Goal: Task Accomplishment & Management: Manage account settings

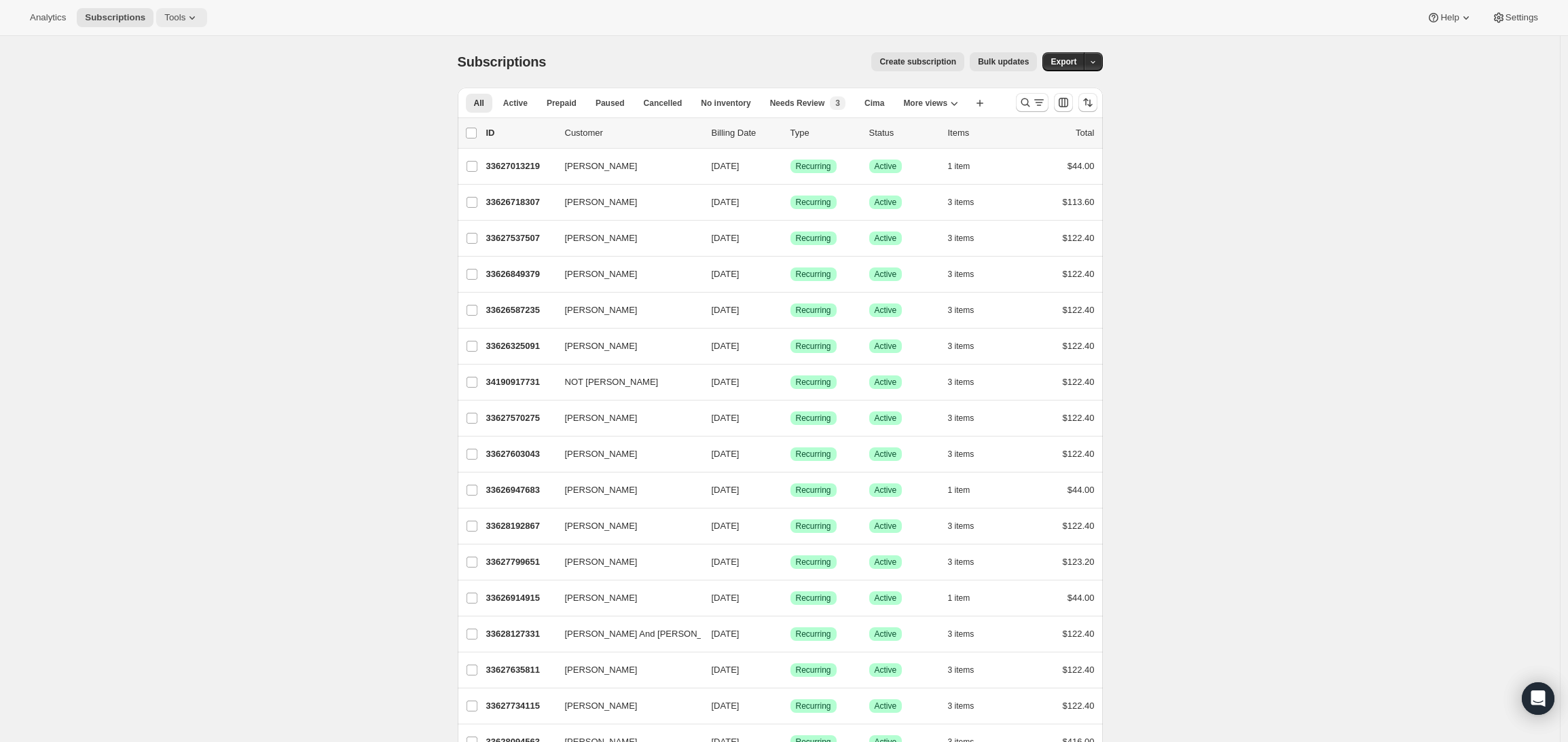
click at [174, 22] on span "Tools" at bounding box center [174, 17] width 21 height 11
click at [1508, 23] on button "Settings" at bounding box center [1514, 17] width 62 height 19
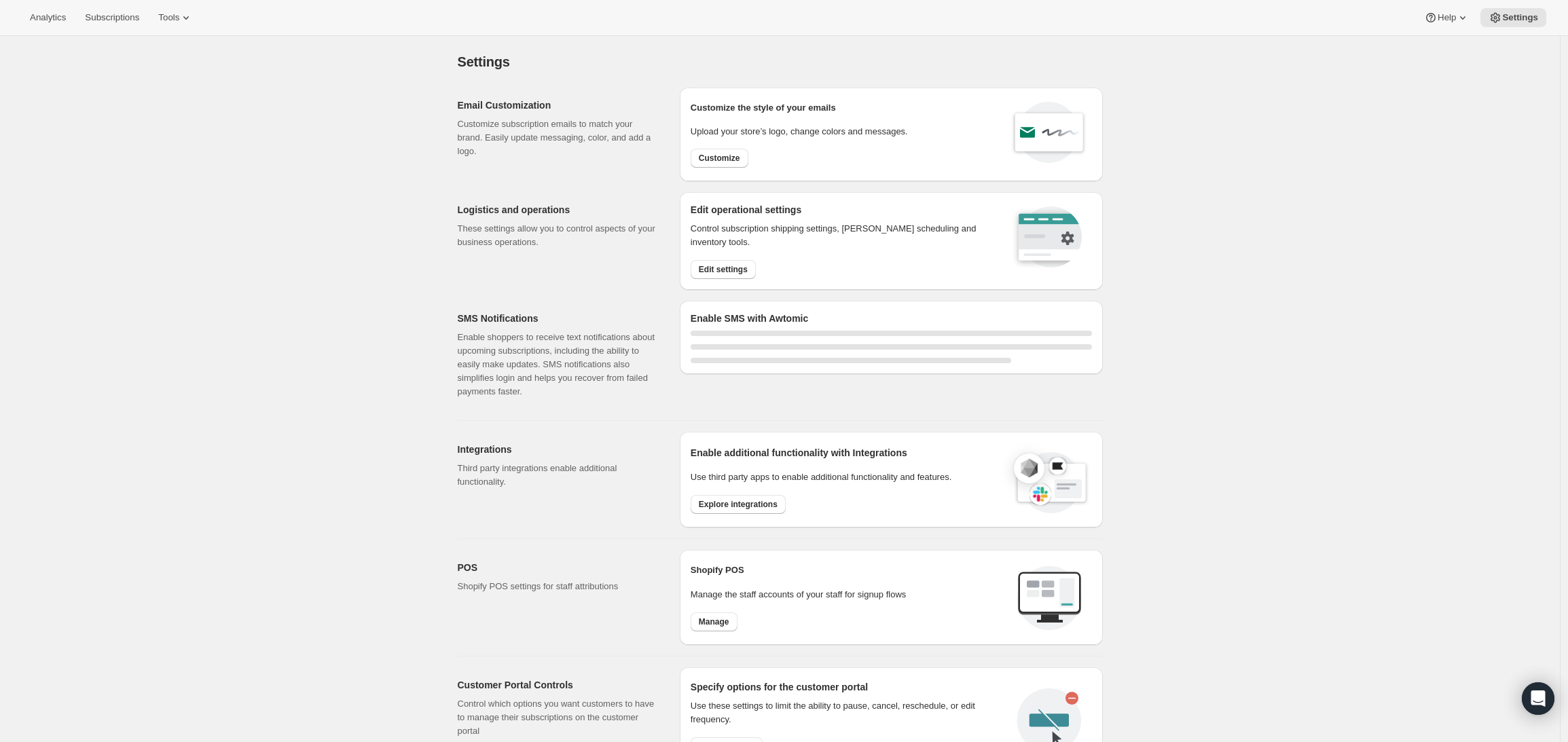
select select "17:00"
select select "09:00"
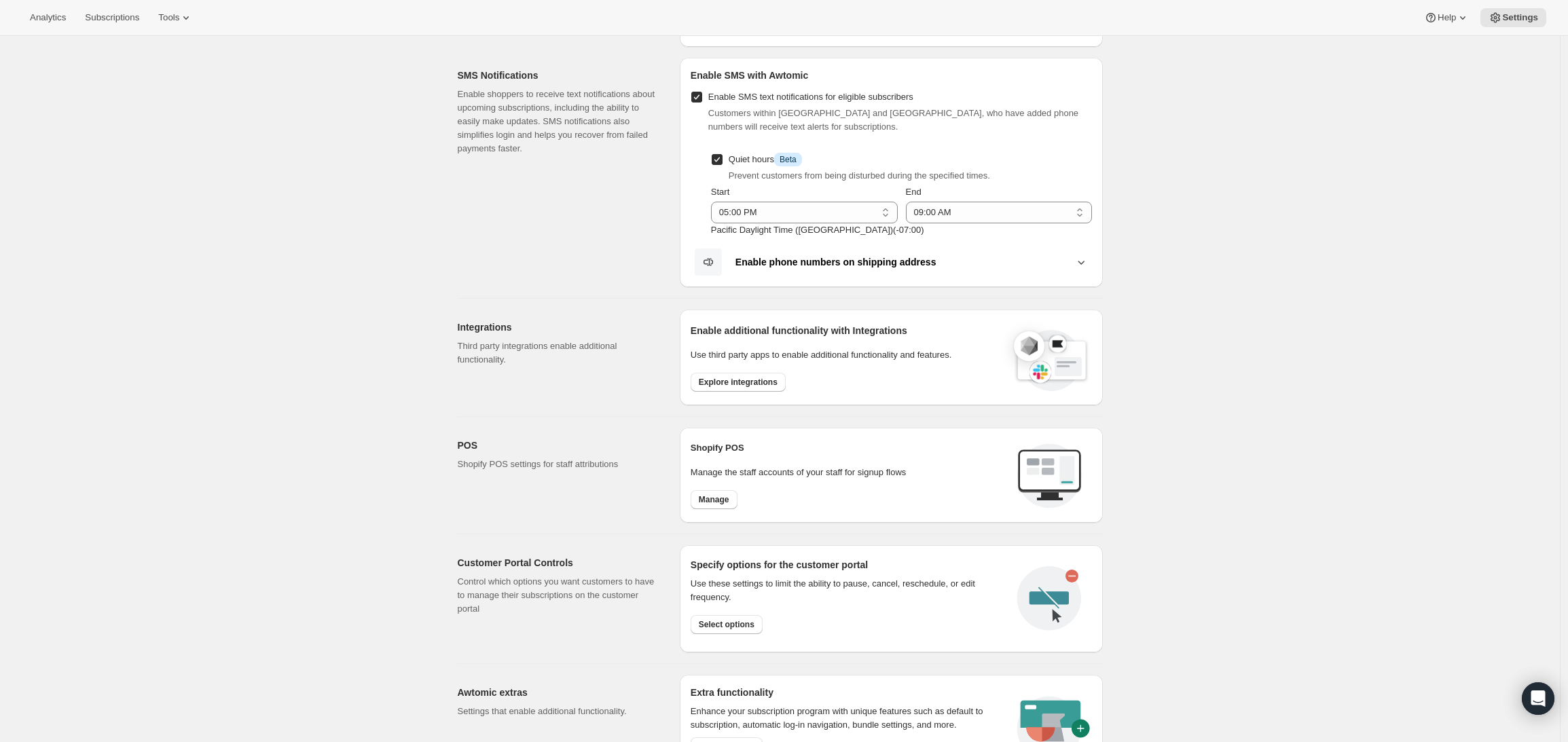
scroll to position [424, 0]
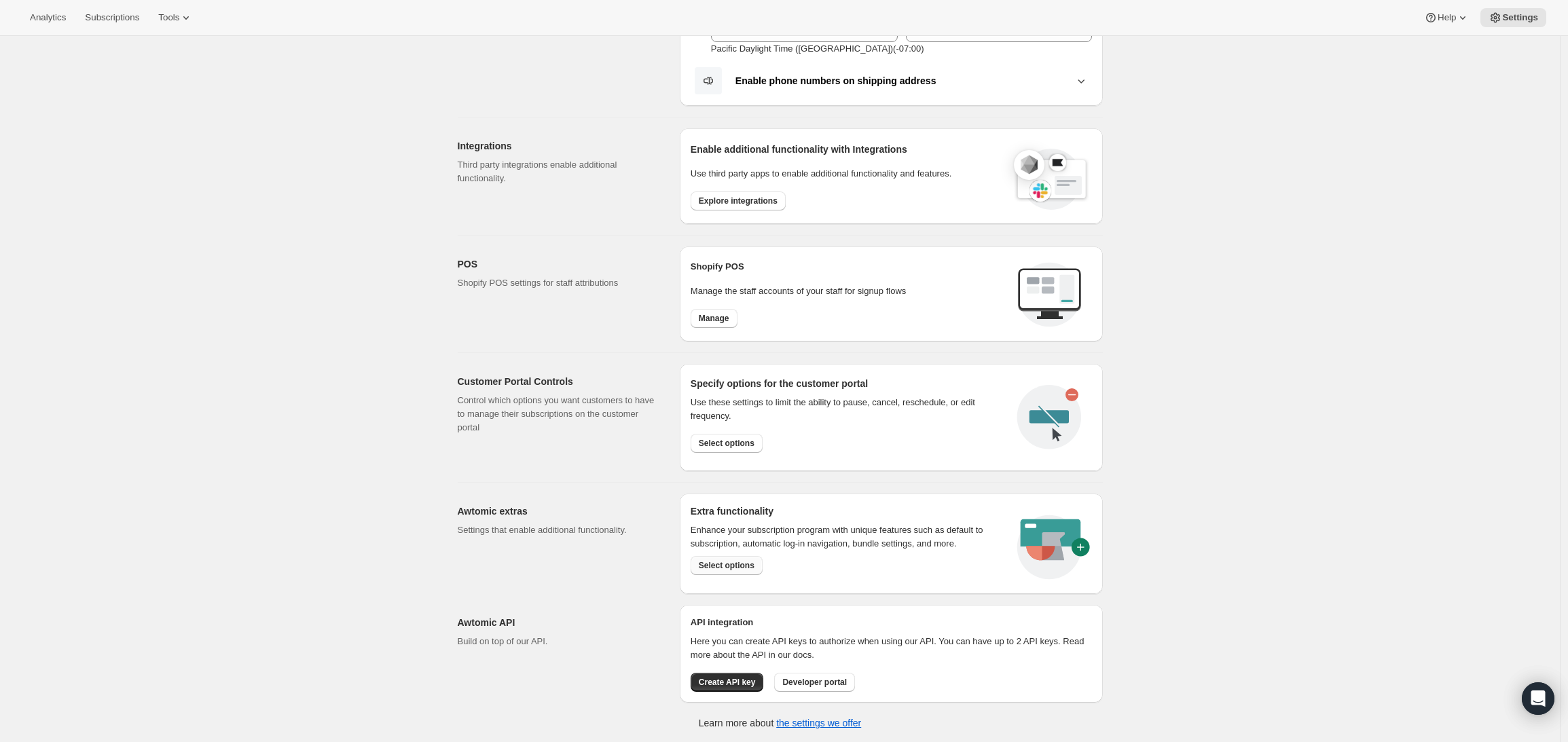
click at [711, 564] on span "Select options" at bounding box center [726, 565] width 56 height 11
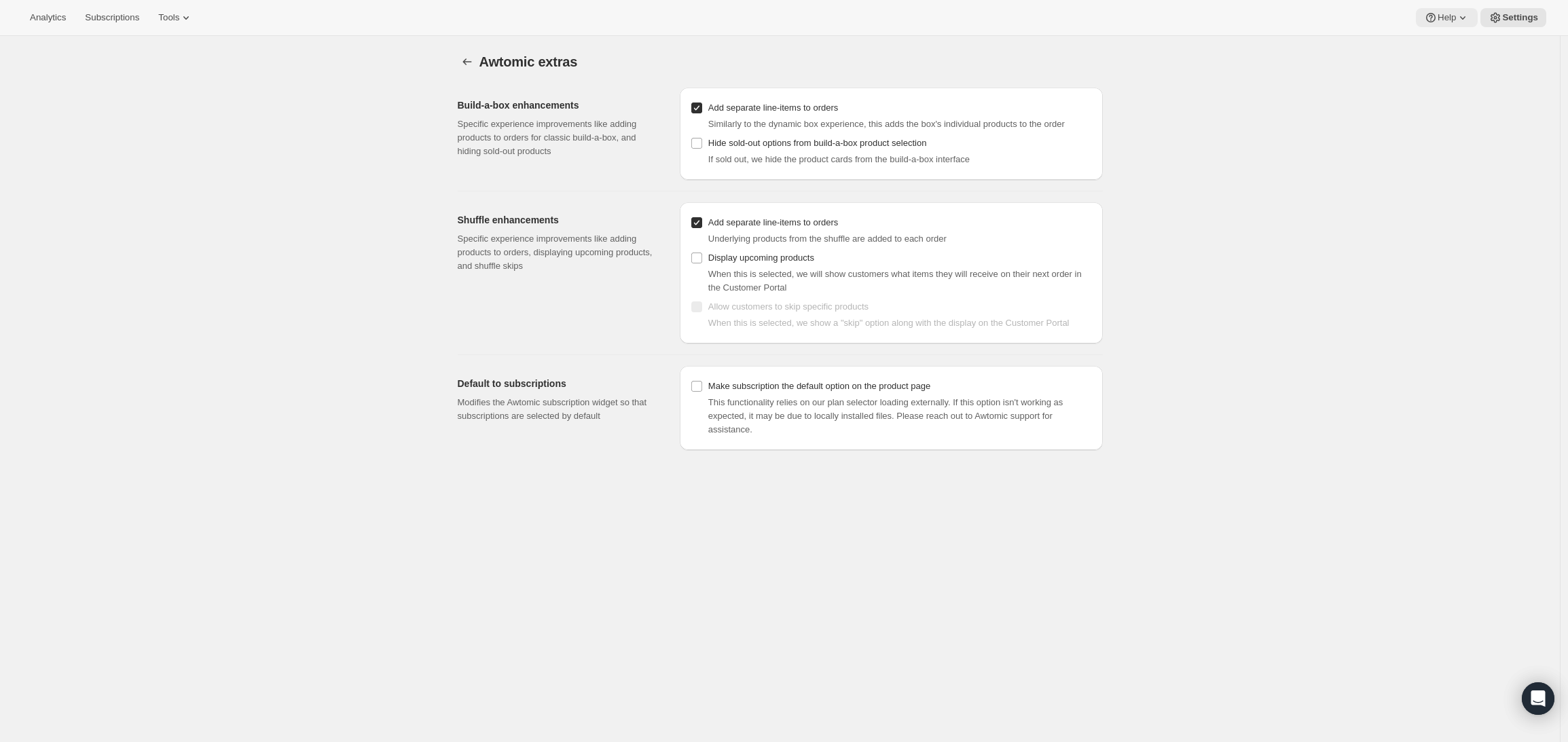
click at [1465, 23] on icon at bounding box center [1463, 18] width 14 height 14
drag, startPoint x: 1533, startPoint y: 110, endPoint x: 1509, endPoint y: 30, distance: 83.5
click at [1532, 110] on div "Awtomic extras. This page is ready Awtomic extras Build-a-box enhancements Spec…" at bounding box center [780, 407] width 1559 height 742
click at [1504, 19] on span "Settings" at bounding box center [1520, 17] width 36 height 11
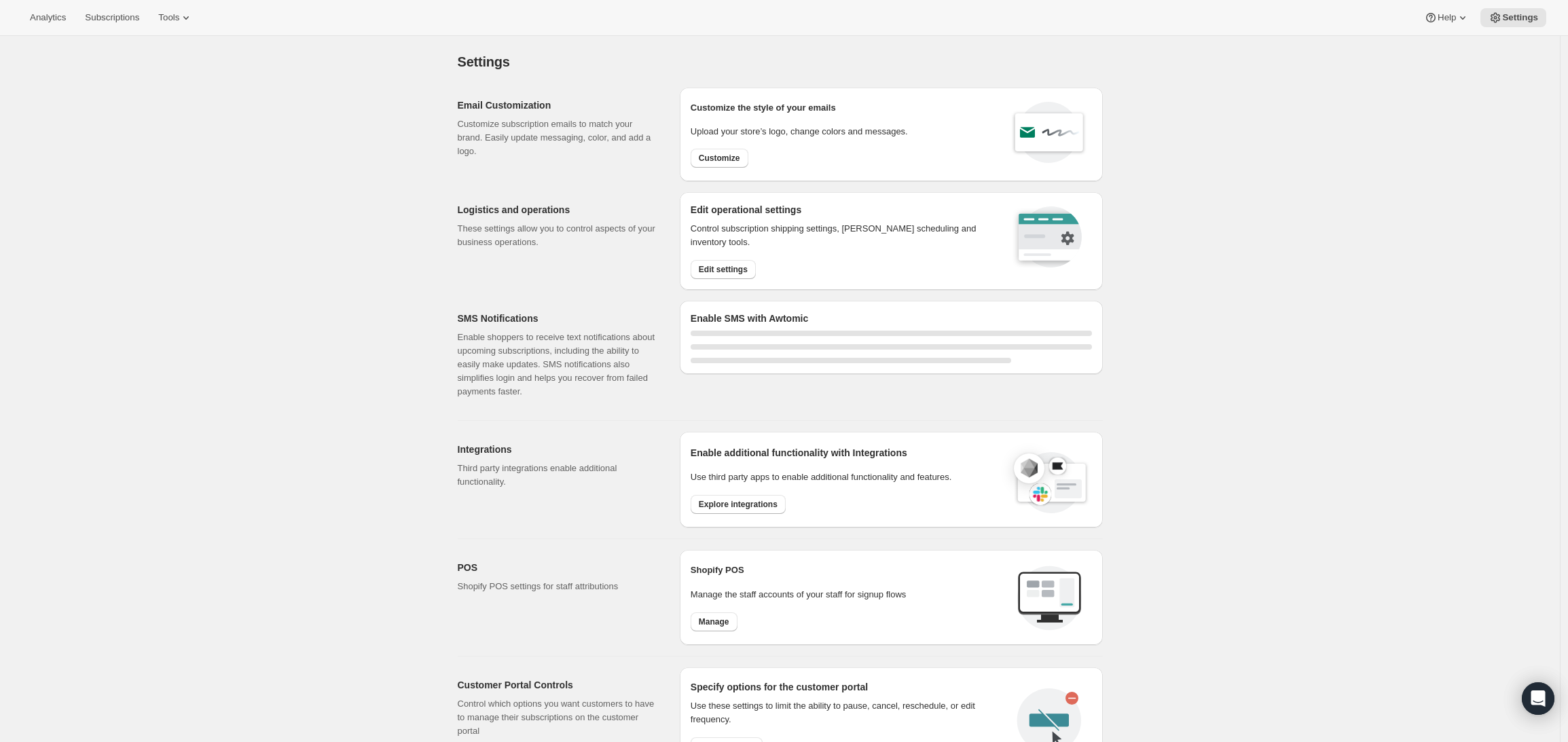
select select "17:00"
select select "09:00"
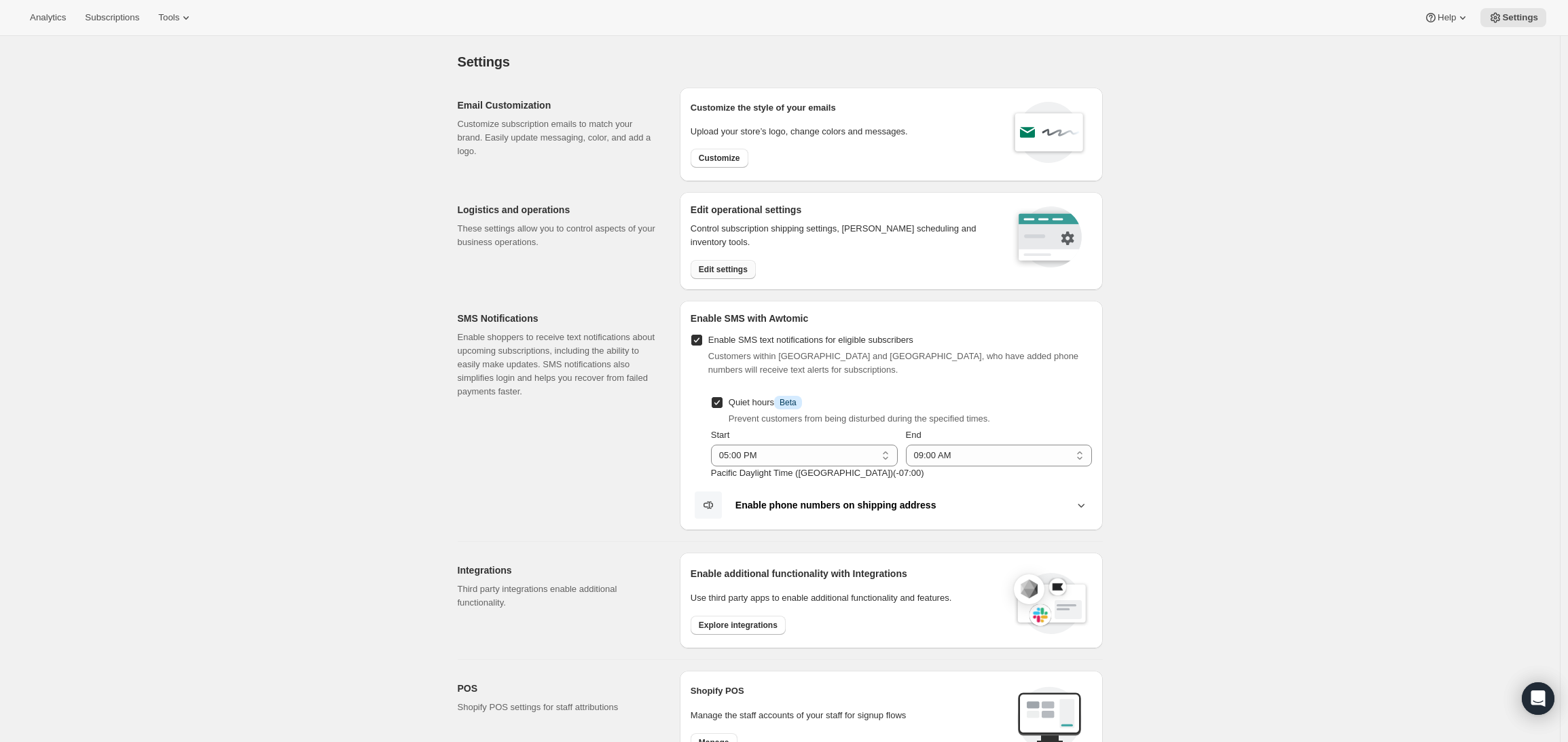
click at [715, 273] on span "Edit settings" at bounding box center [723, 269] width 49 height 11
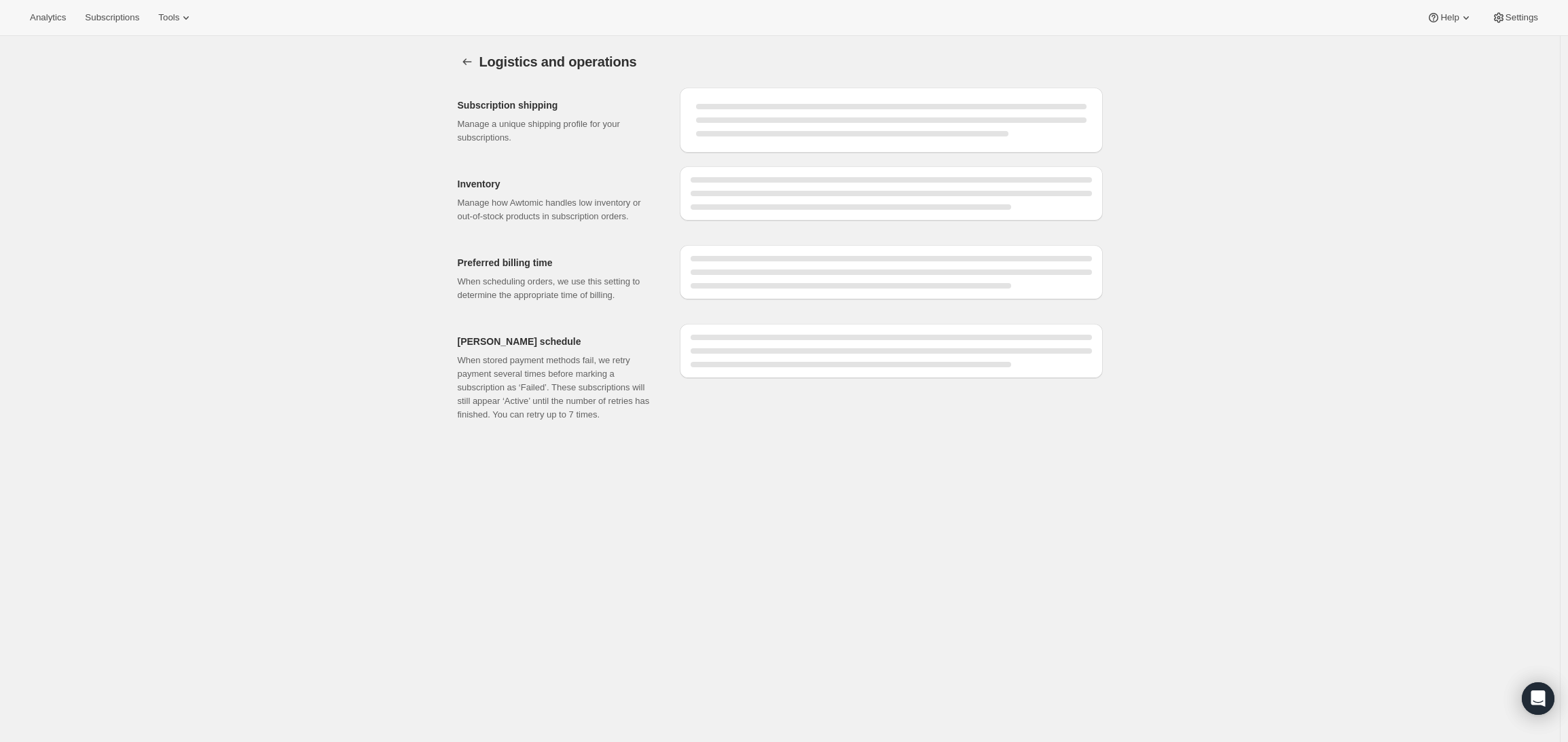
select select "DAY"
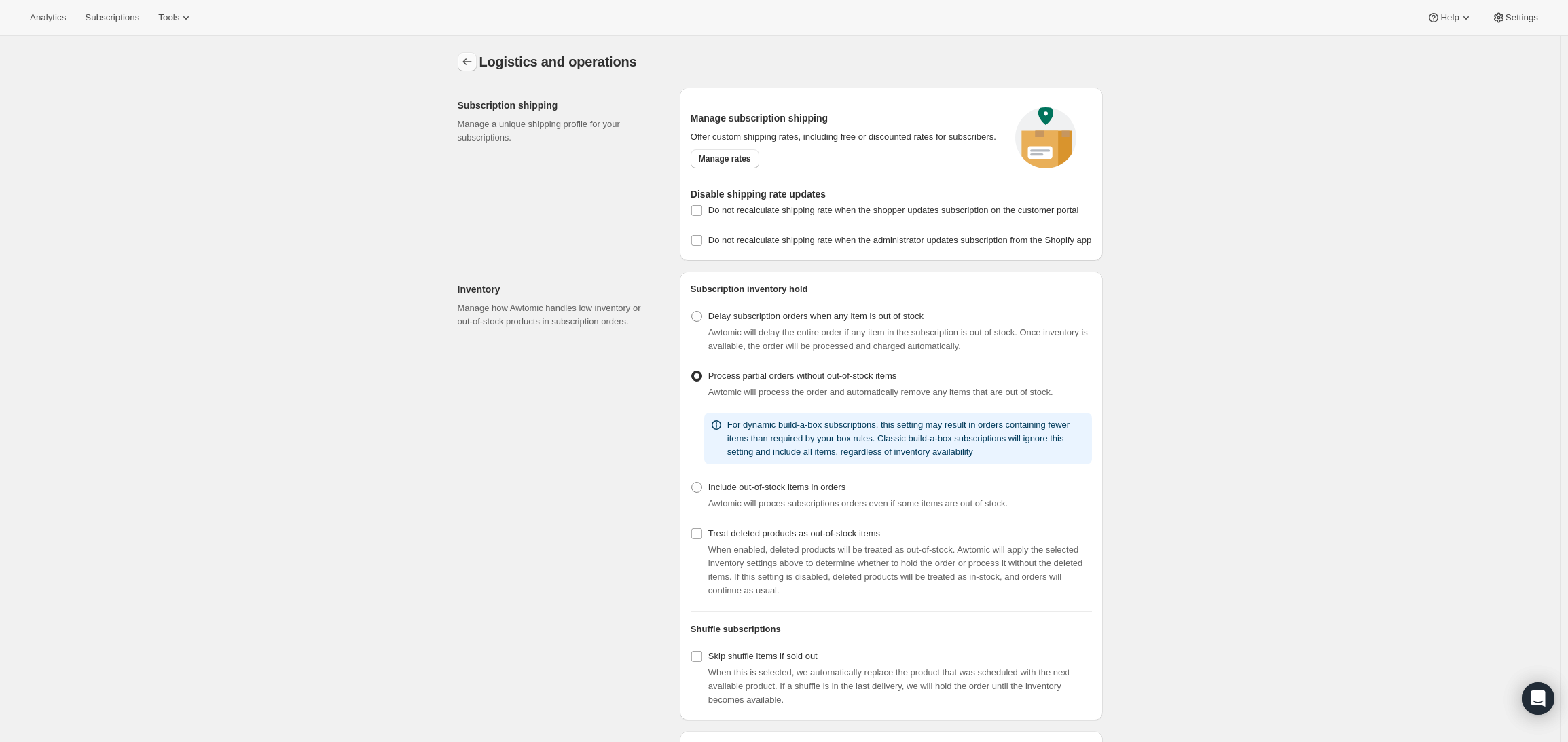
click at [463, 64] on icon "Settings" at bounding box center [468, 62] width 14 height 14
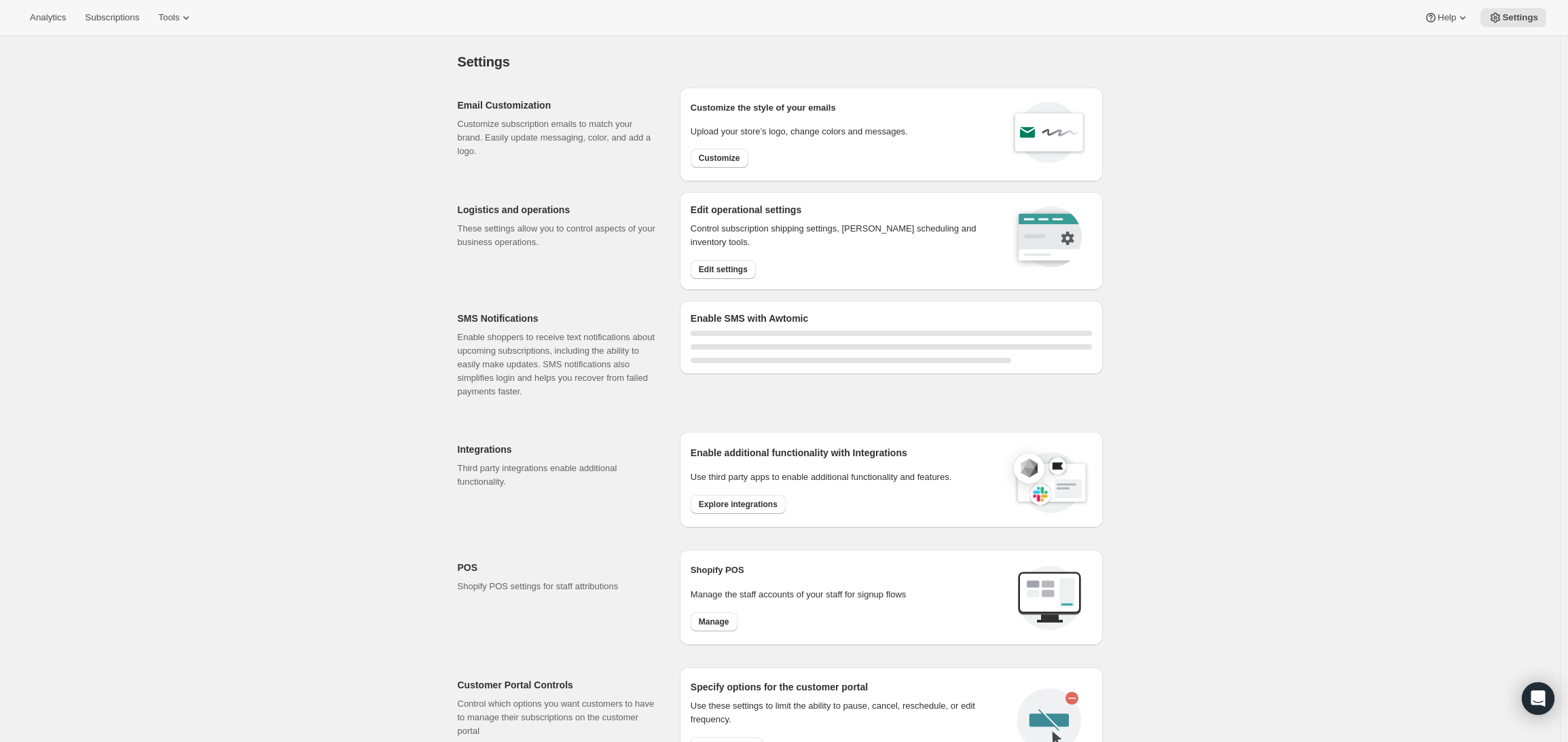
select select "17:00"
select select "09:00"
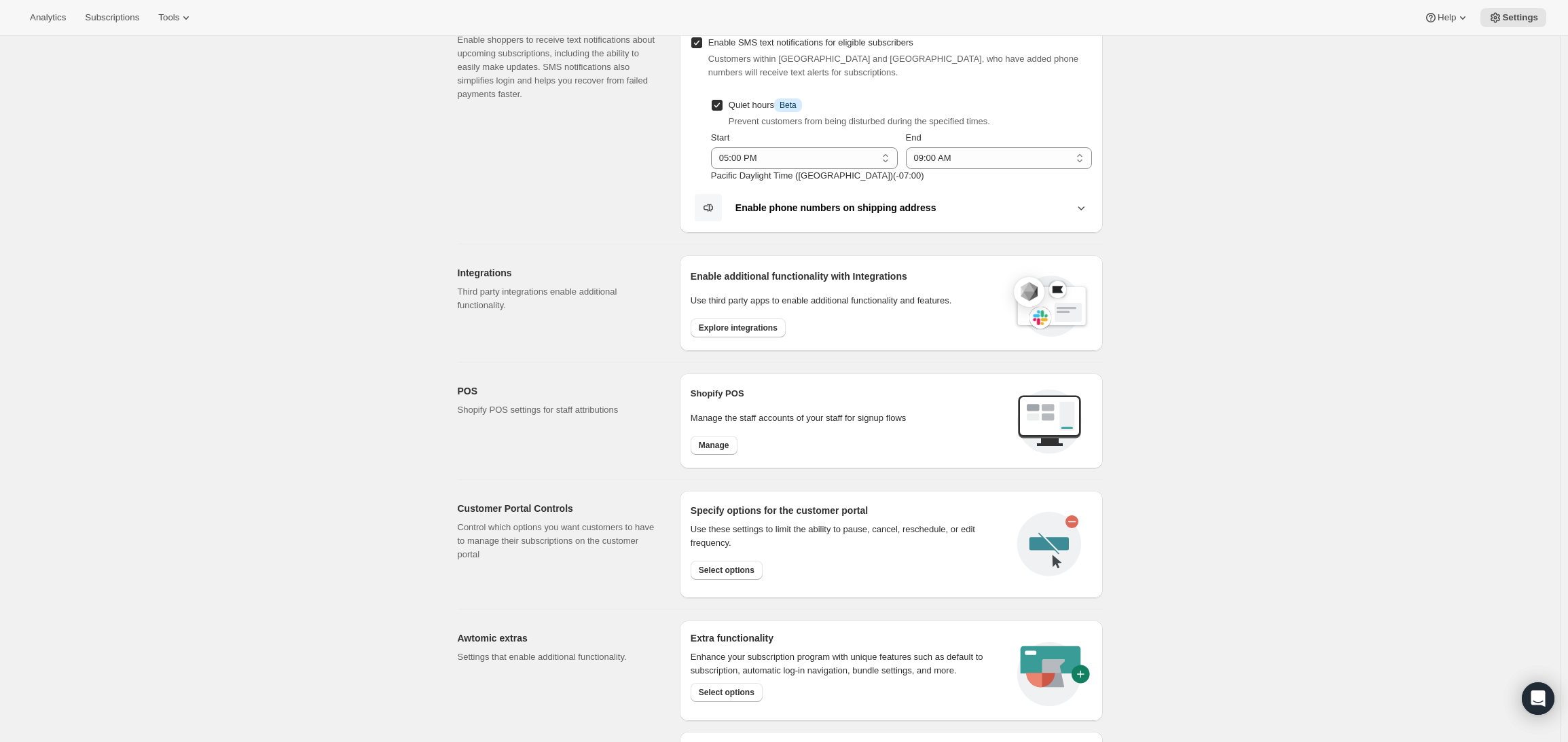
scroll to position [298, 0]
click at [754, 330] on span "Explore integrations" at bounding box center [738, 327] width 79 height 11
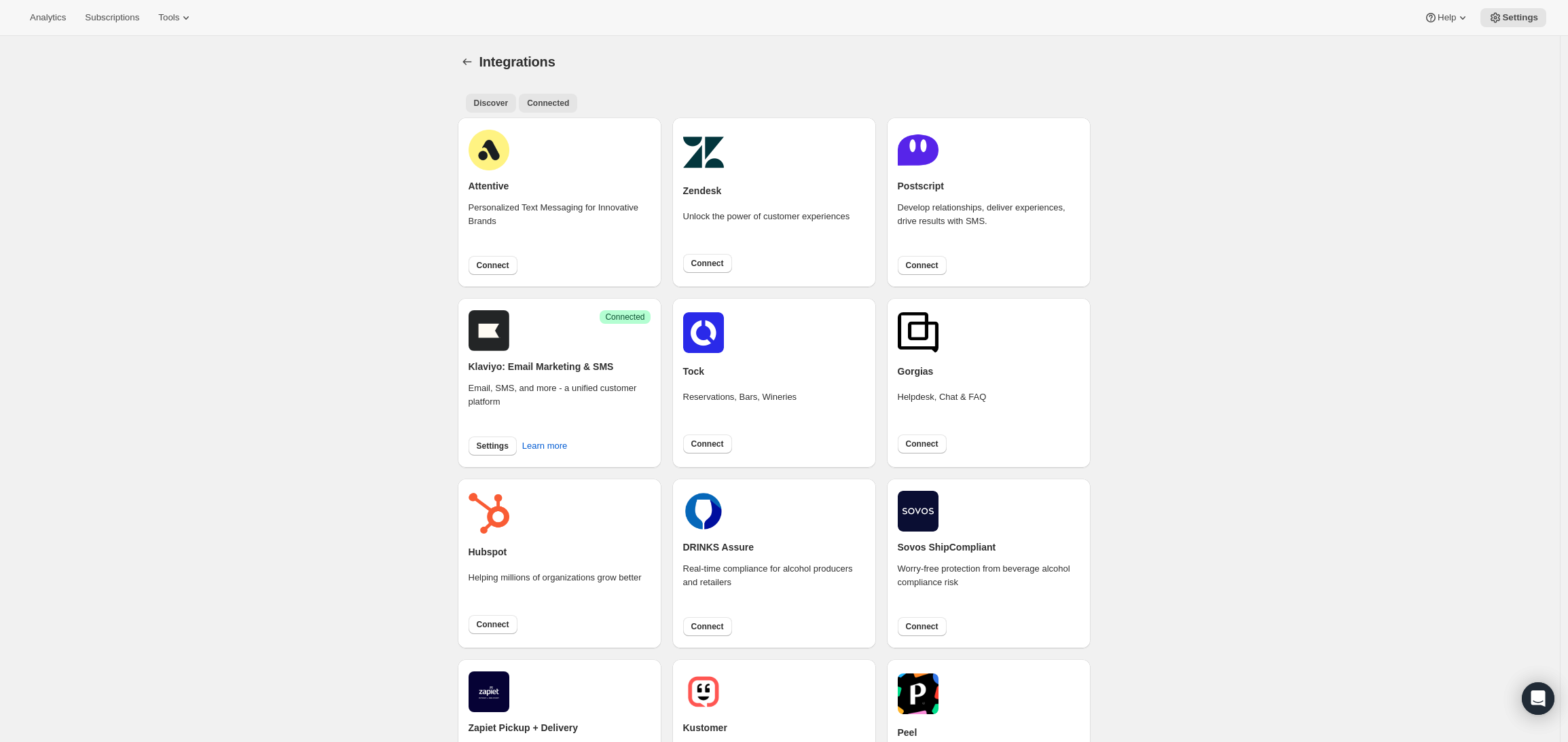
click at [567, 109] on button "Connected" at bounding box center [547, 102] width 58 height 19
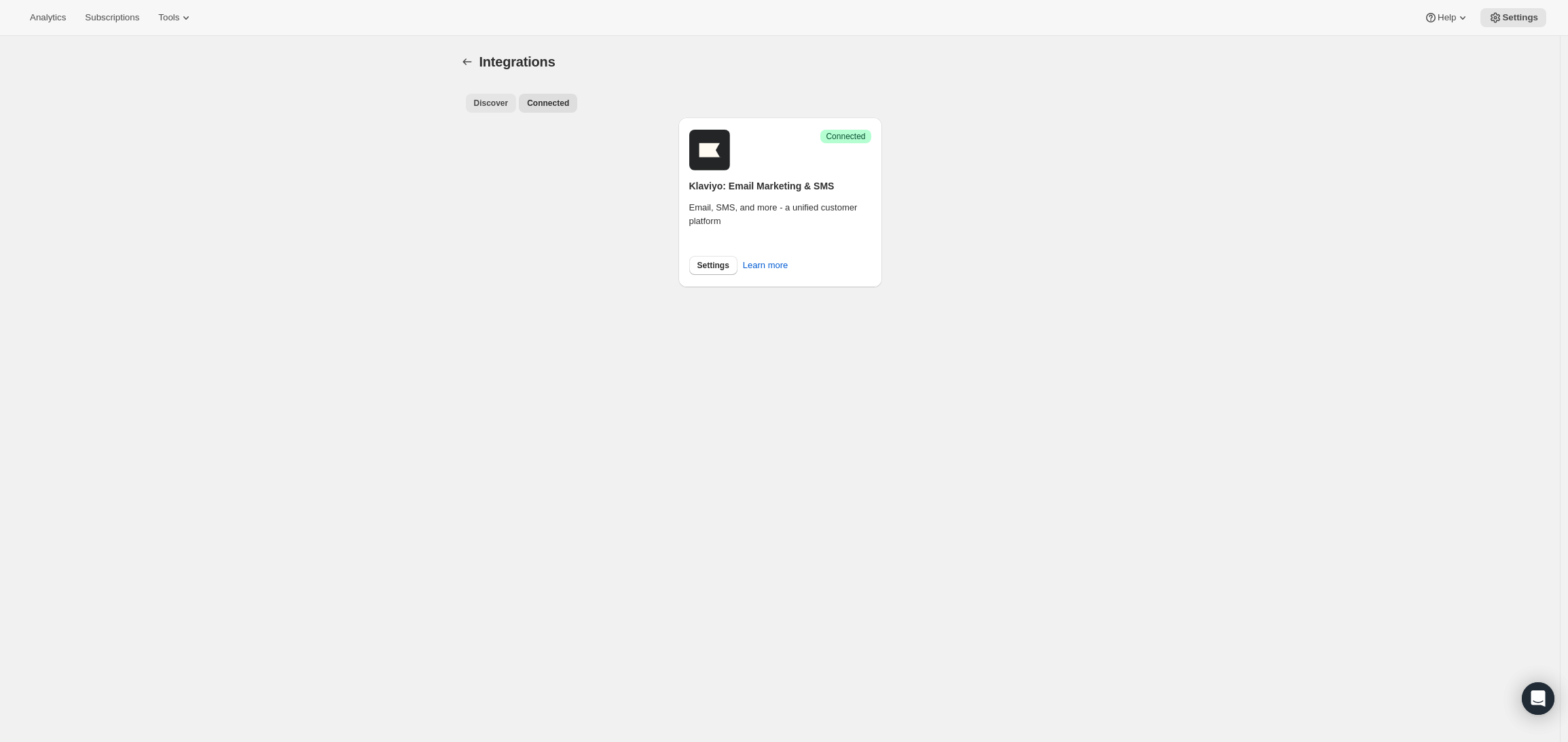
click at [494, 105] on span "Discover" at bounding box center [490, 102] width 34 height 11
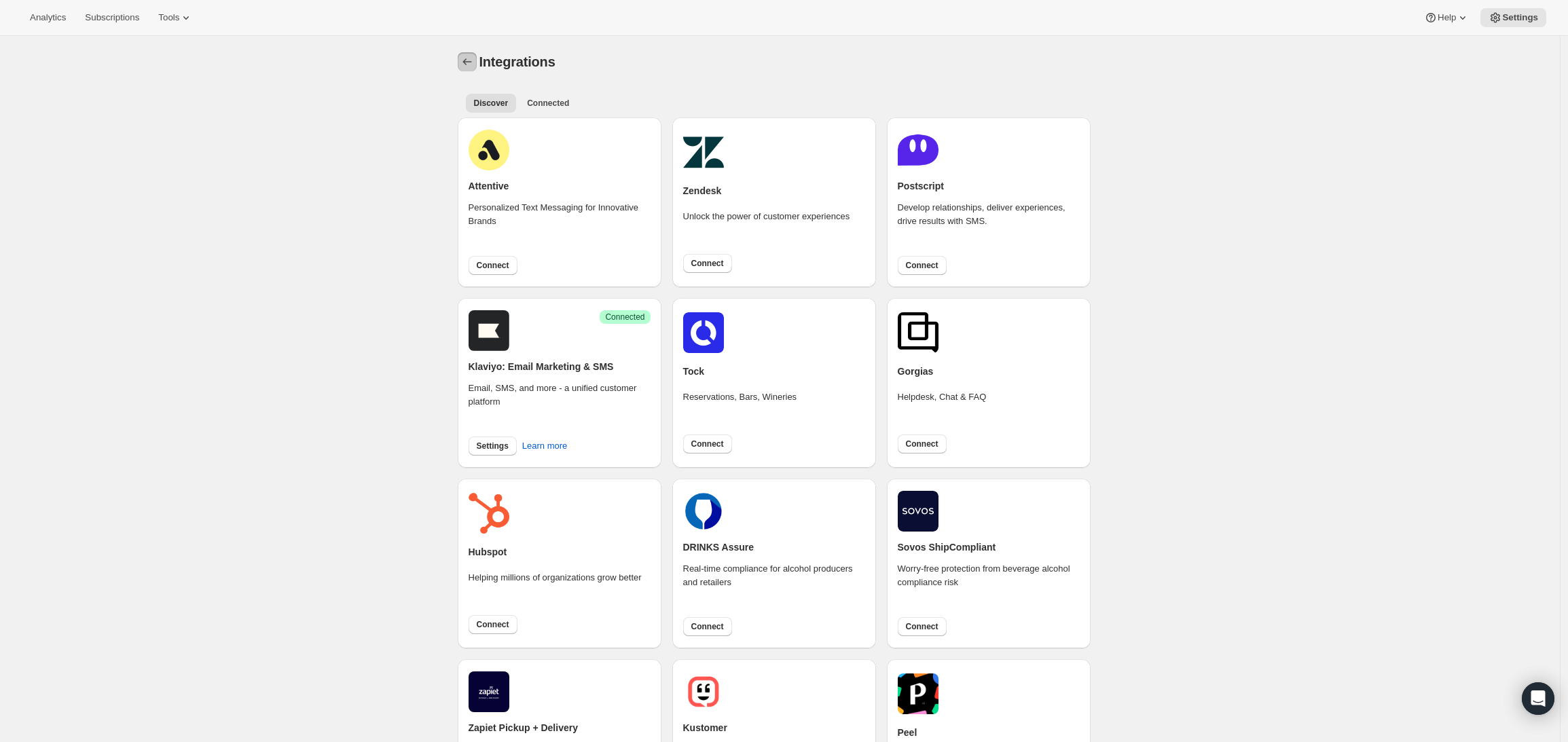
click at [471, 62] on icon "Settings" at bounding box center [468, 62] width 14 height 14
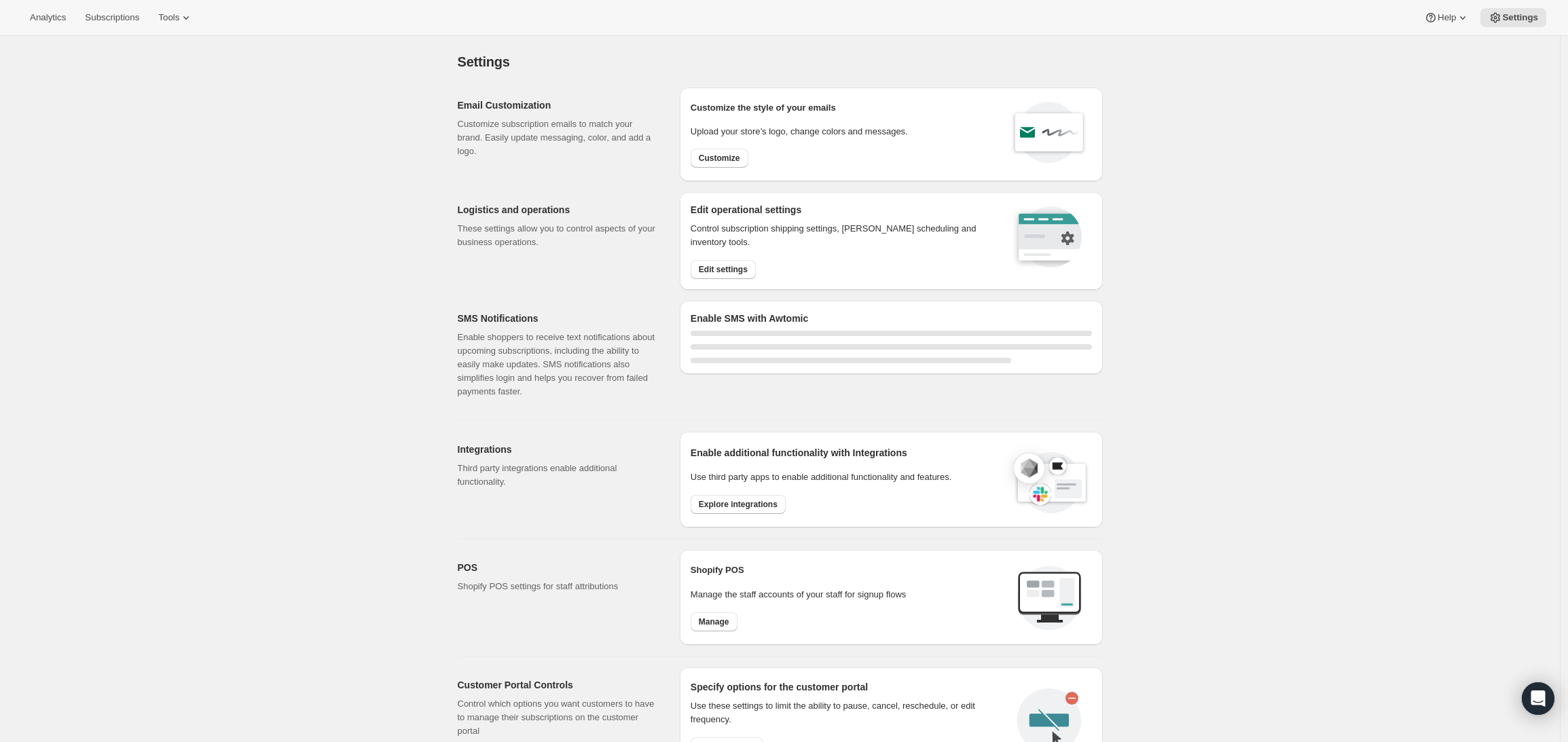
select select "17:00"
select select "09:00"
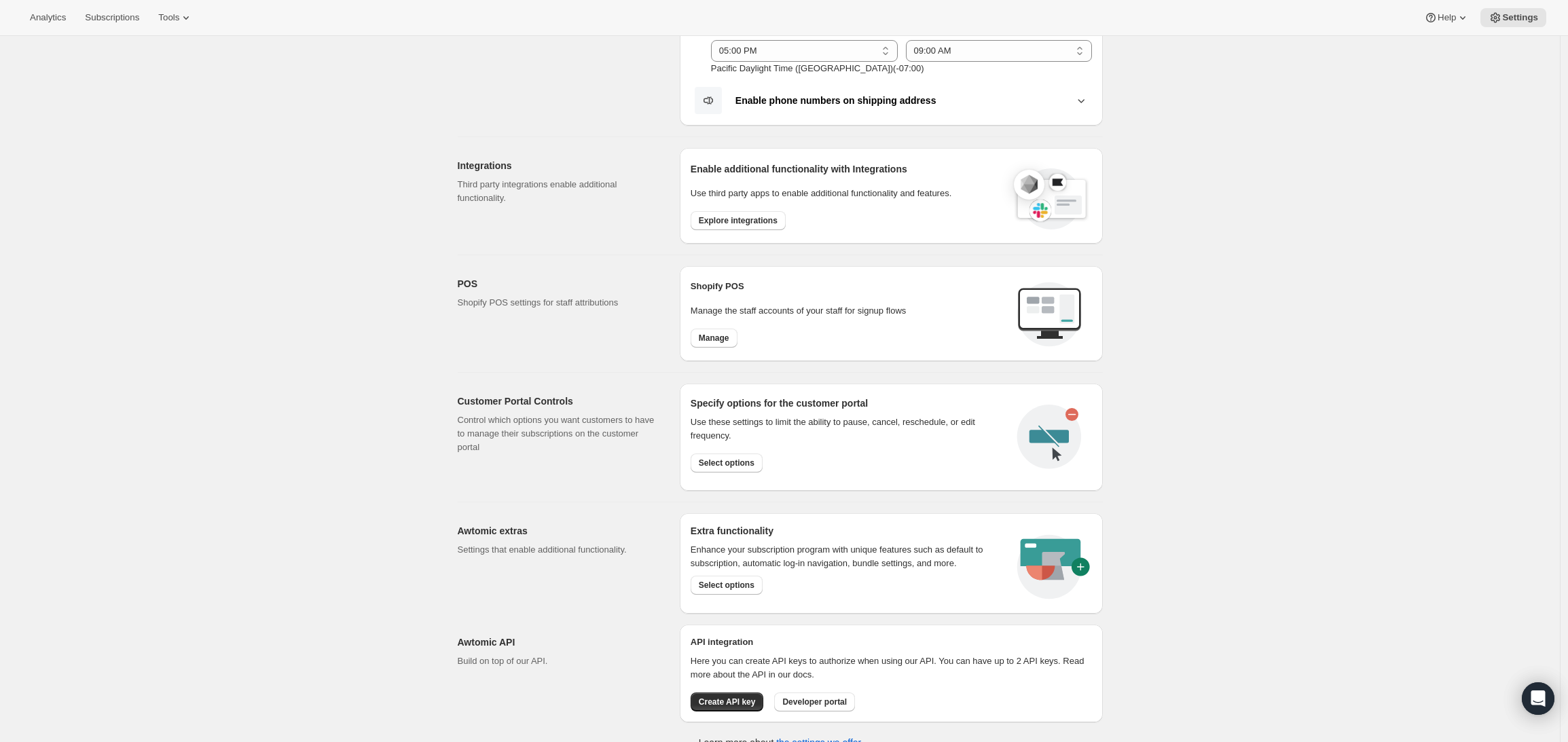
scroll to position [424, 0]
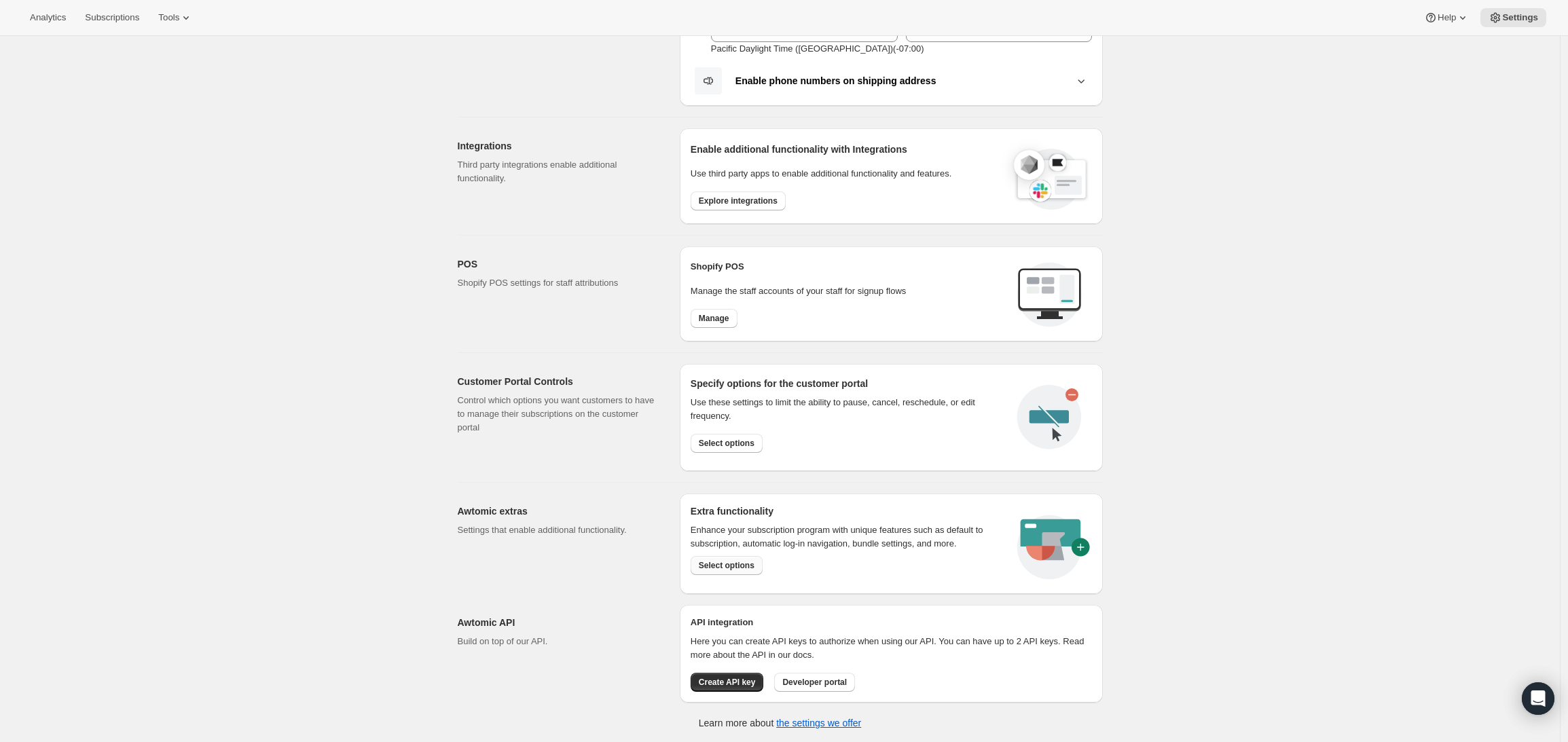
click at [740, 568] on span "Select options" at bounding box center [726, 565] width 56 height 11
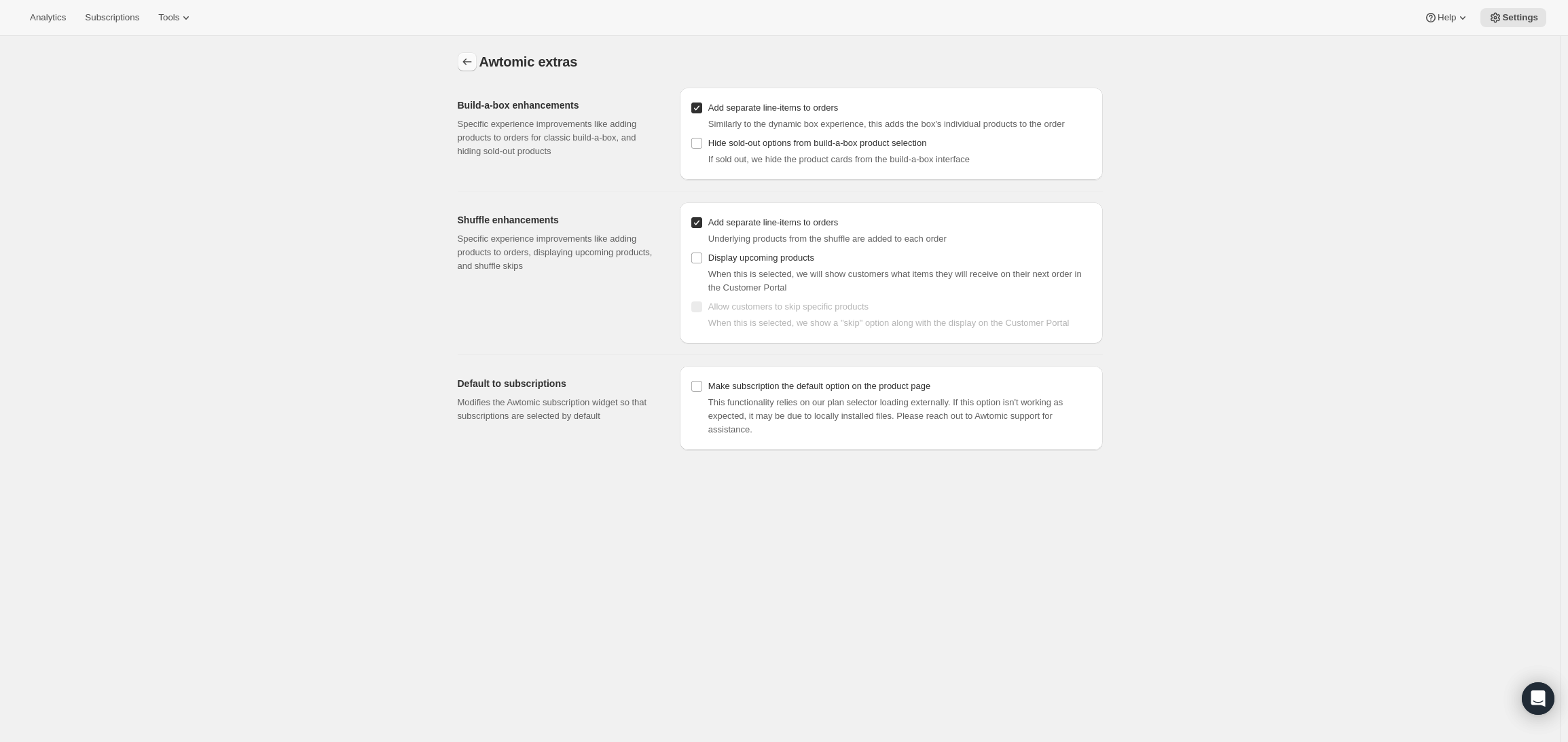
click at [470, 59] on icon "Settings" at bounding box center [468, 62] width 14 height 14
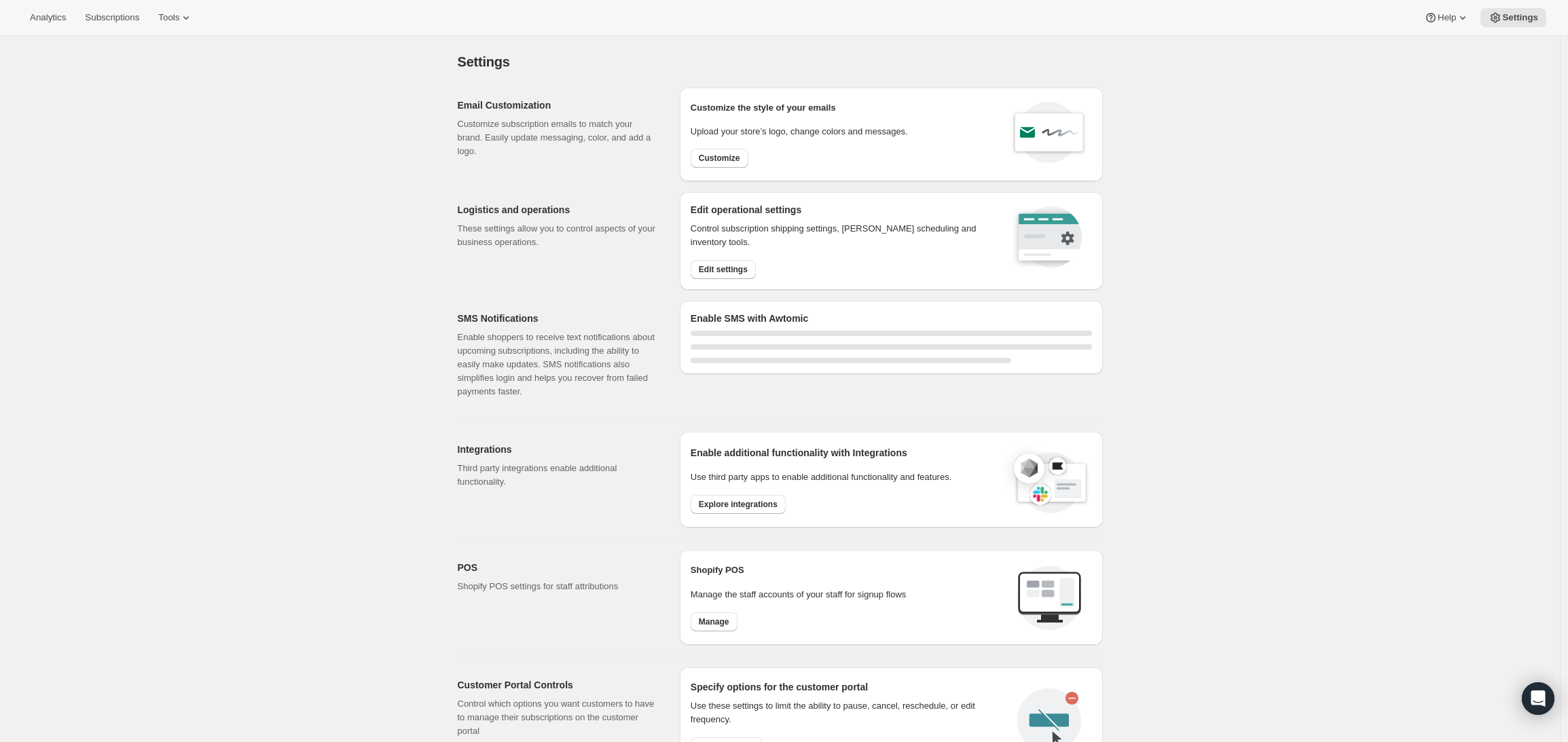
click at [174, 1] on div "Analytics Subscriptions Tools Help Settings" at bounding box center [784, 18] width 1568 height 36
select select "17:00"
select select "09:00"
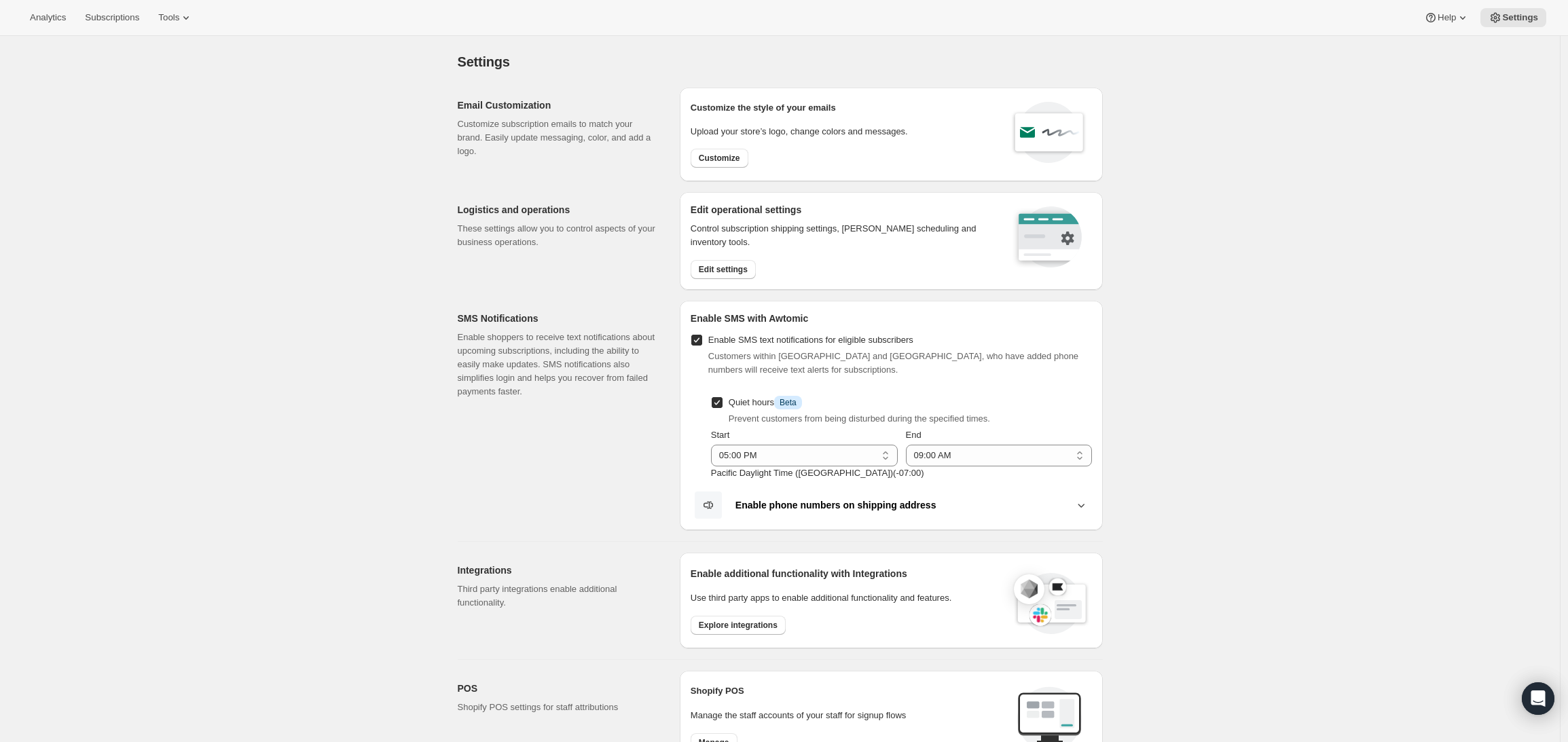
click at [177, 6] on div "Analytics Subscriptions Tools Help Settings" at bounding box center [784, 18] width 1568 height 36
click at [179, 14] on span "Tools" at bounding box center [168, 17] width 21 height 11
click at [176, 44] on span "Subscription Plans" at bounding box center [166, 45] width 73 height 10
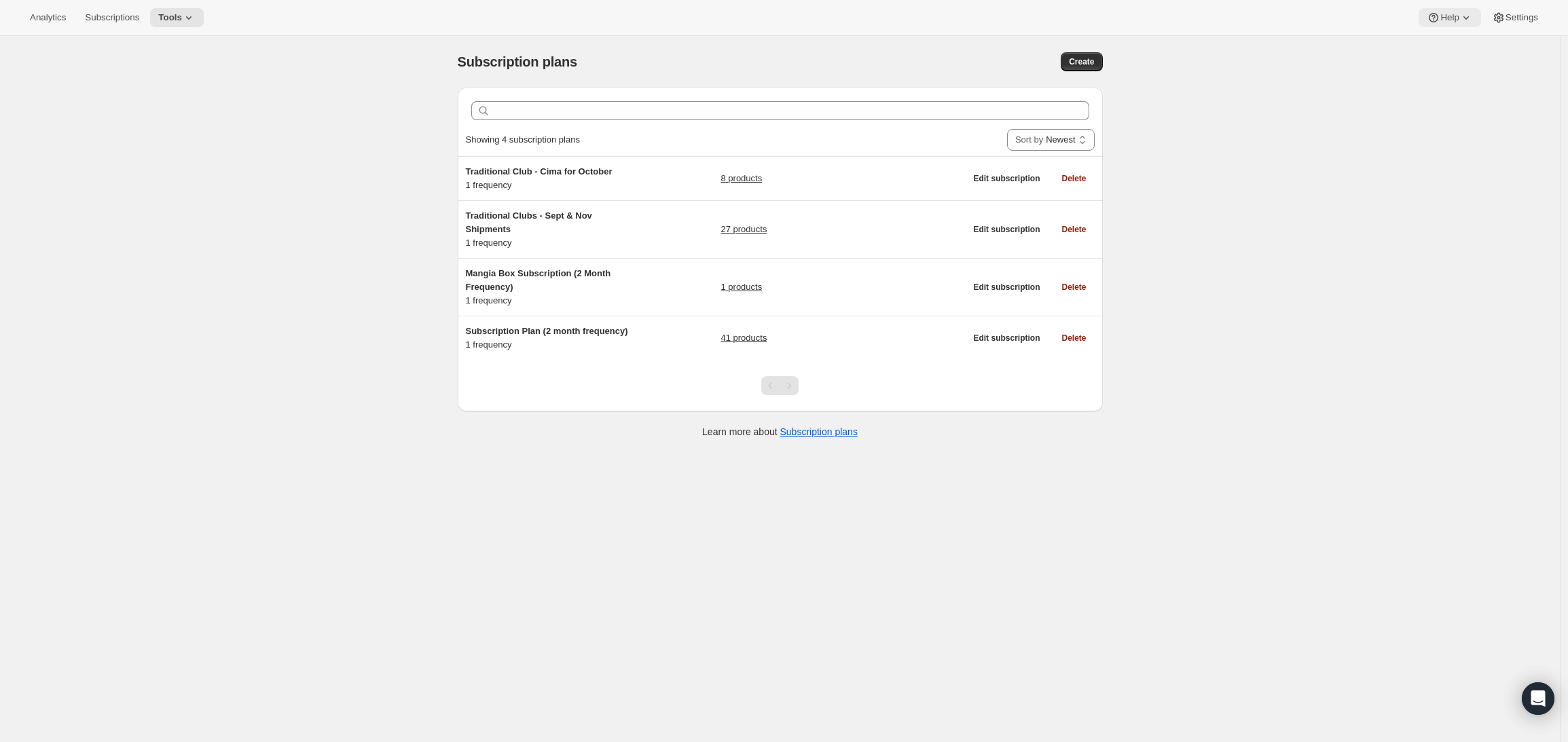
click at [1452, 16] on span "Help" at bounding box center [1449, 17] width 19 height 11
drag, startPoint x: 1447, startPoint y: 46, endPoint x: 1452, endPoint y: 73, distance: 27.5
click at [1454, 73] on ul "Setup guide Help Center Contact us" at bounding box center [1444, 68] width 55 height 68
click at [1450, 71] on span "Help Center" at bounding box center [1444, 69] width 47 height 10
click at [294, 170] on div "Subscription plans. This page is ready Subscription plans Create Clear Showing …" at bounding box center [780, 407] width 1559 height 742
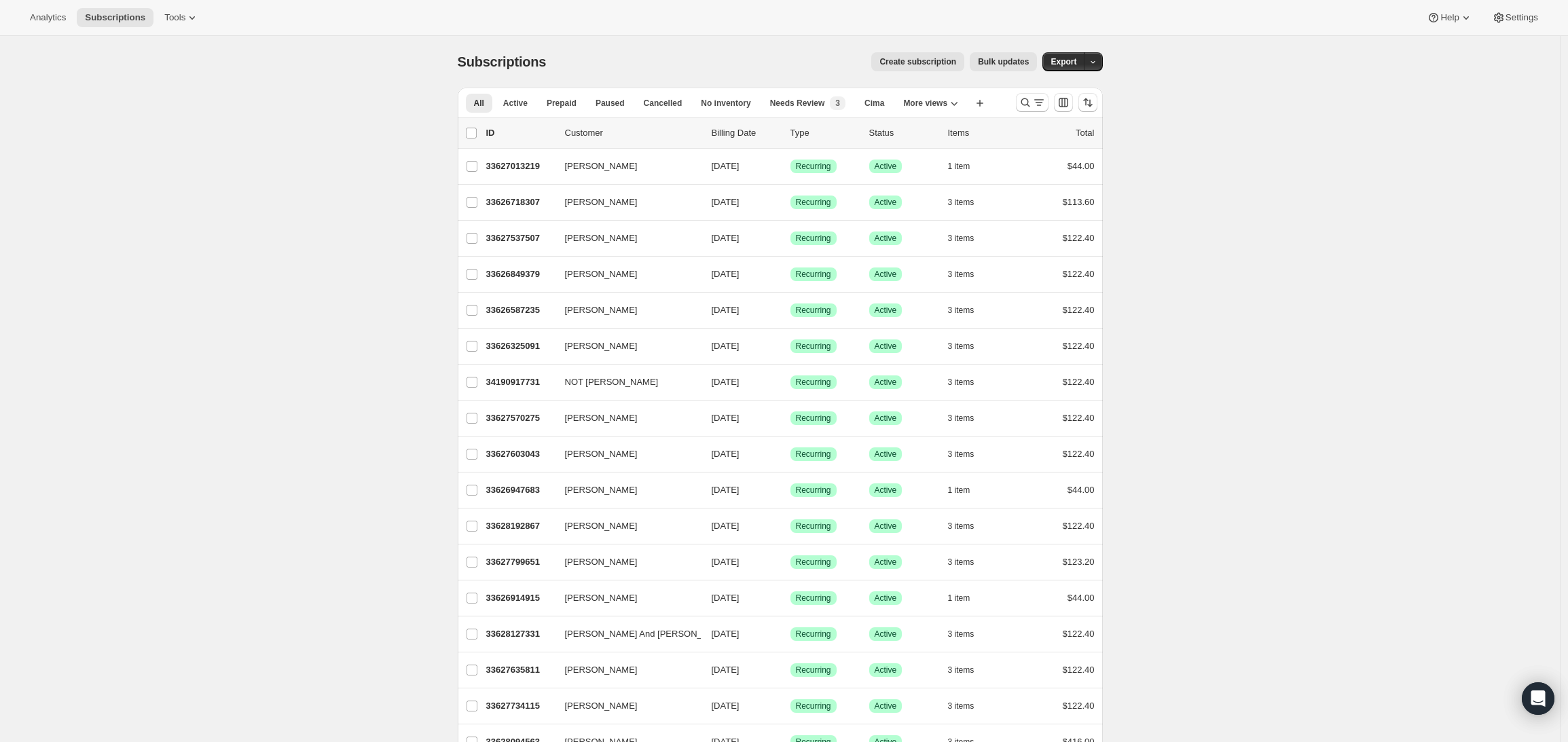
click at [1098, 63] on icon "button" at bounding box center [1093, 62] width 9 height 9
click at [55, 23] on button "Analytics" at bounding box center [47, 17] width 52 height 19
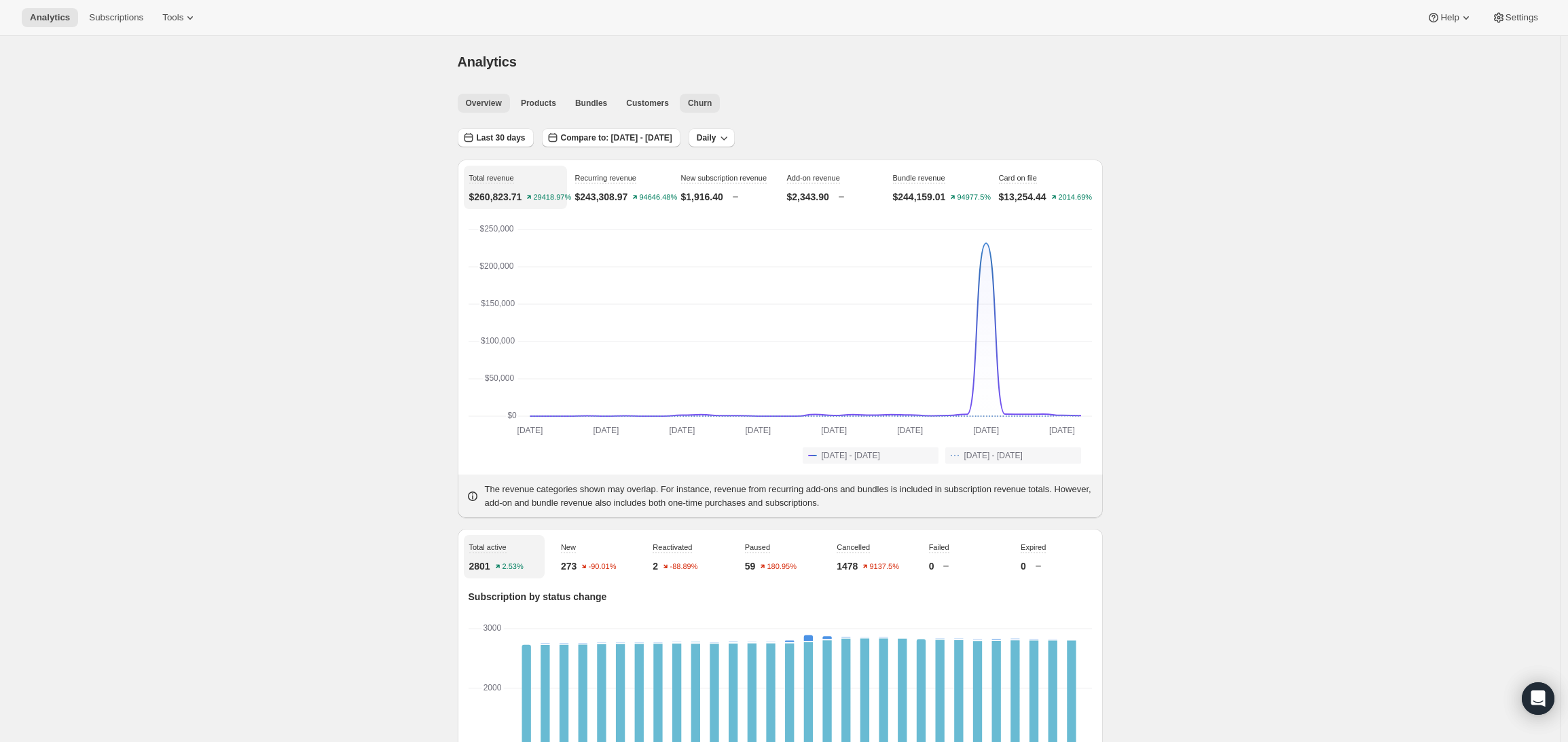
click at [691, 103] on button "Churn" at bounding box center [699, 102] width 40 height 19
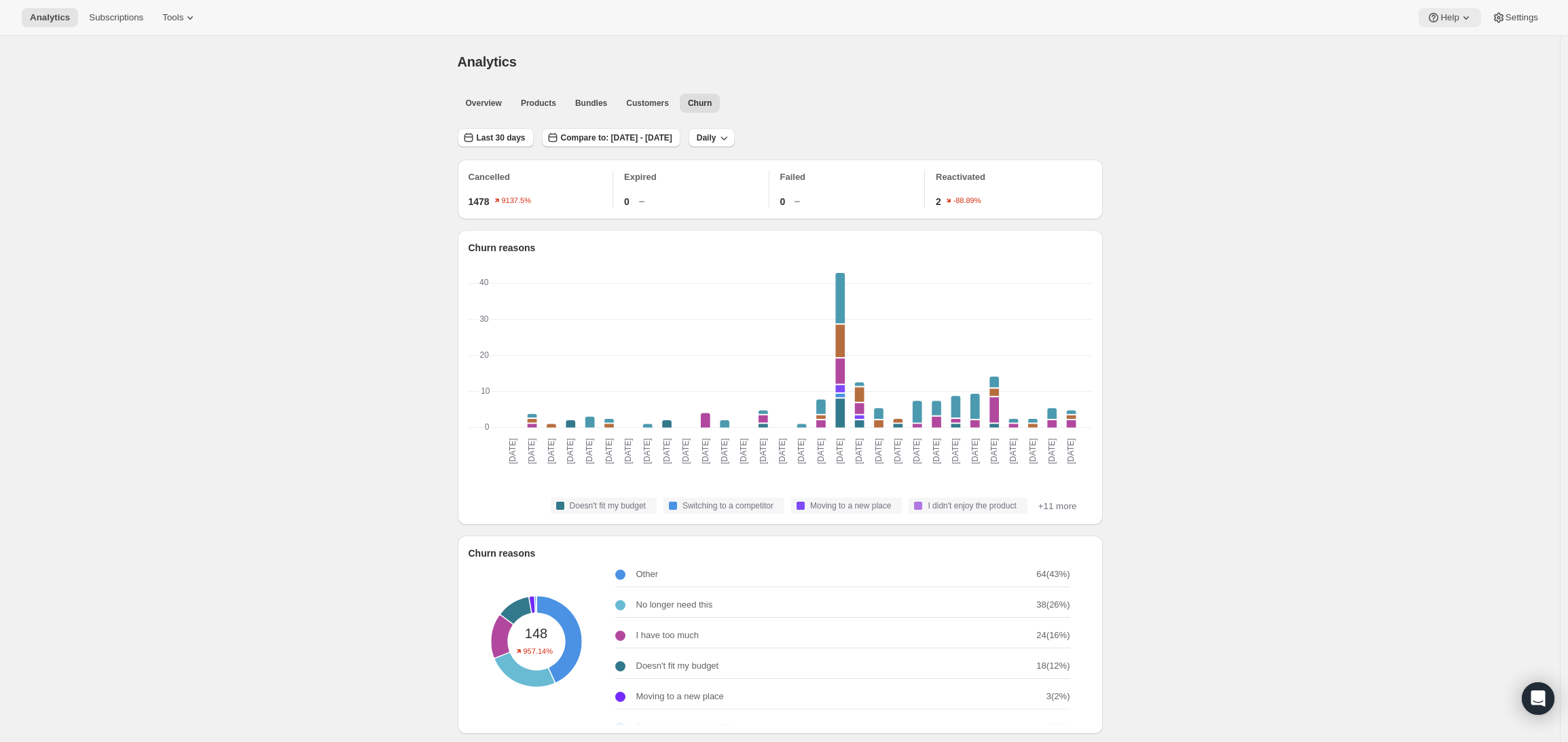
click at [1447, 25] on button "Help" at bounding box center [1449, 17] width 62 height 19
click at [1511, 14] on span "Settings" at bounding box center [1521, 17] width 32 height 11
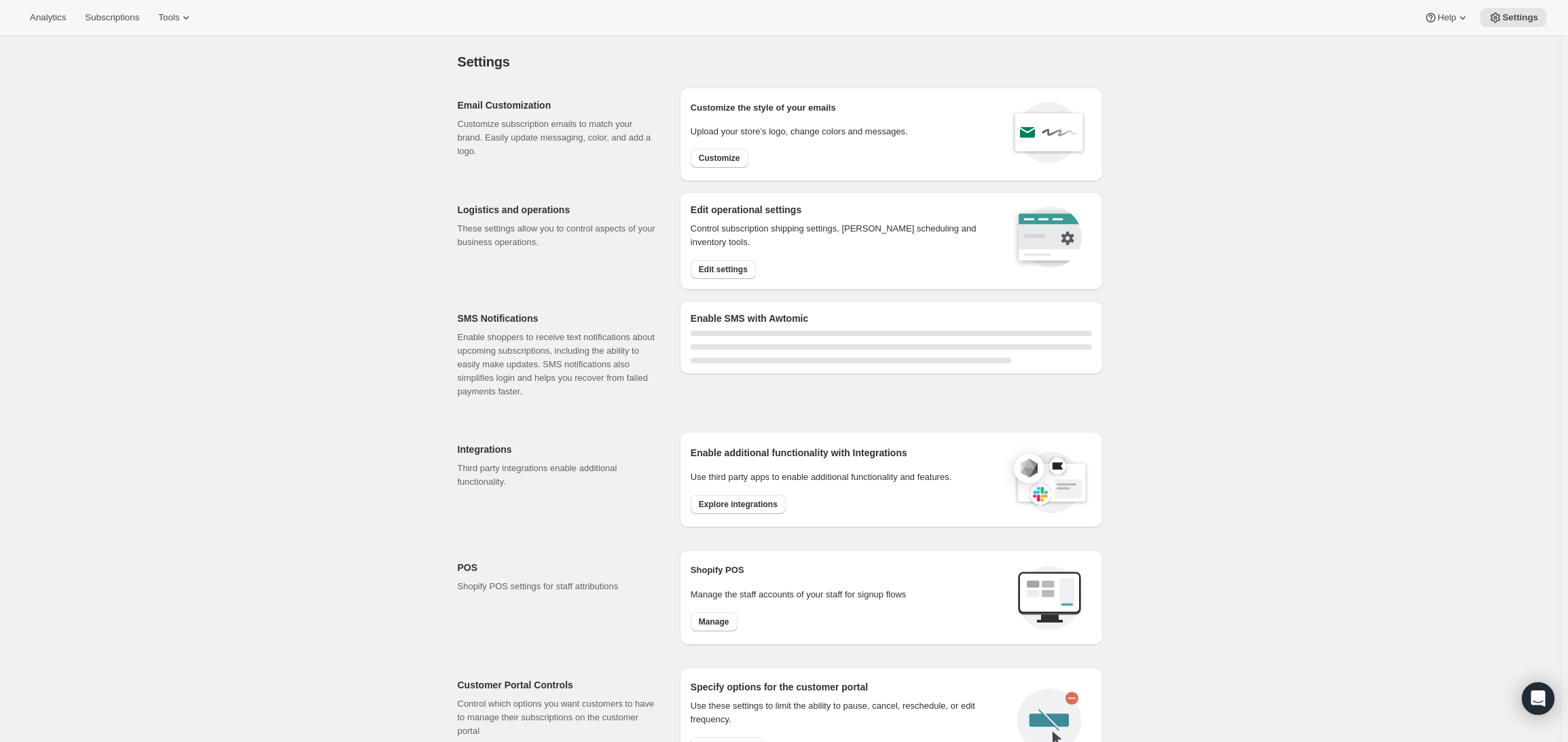
select select "17:00"
select select "09:00"
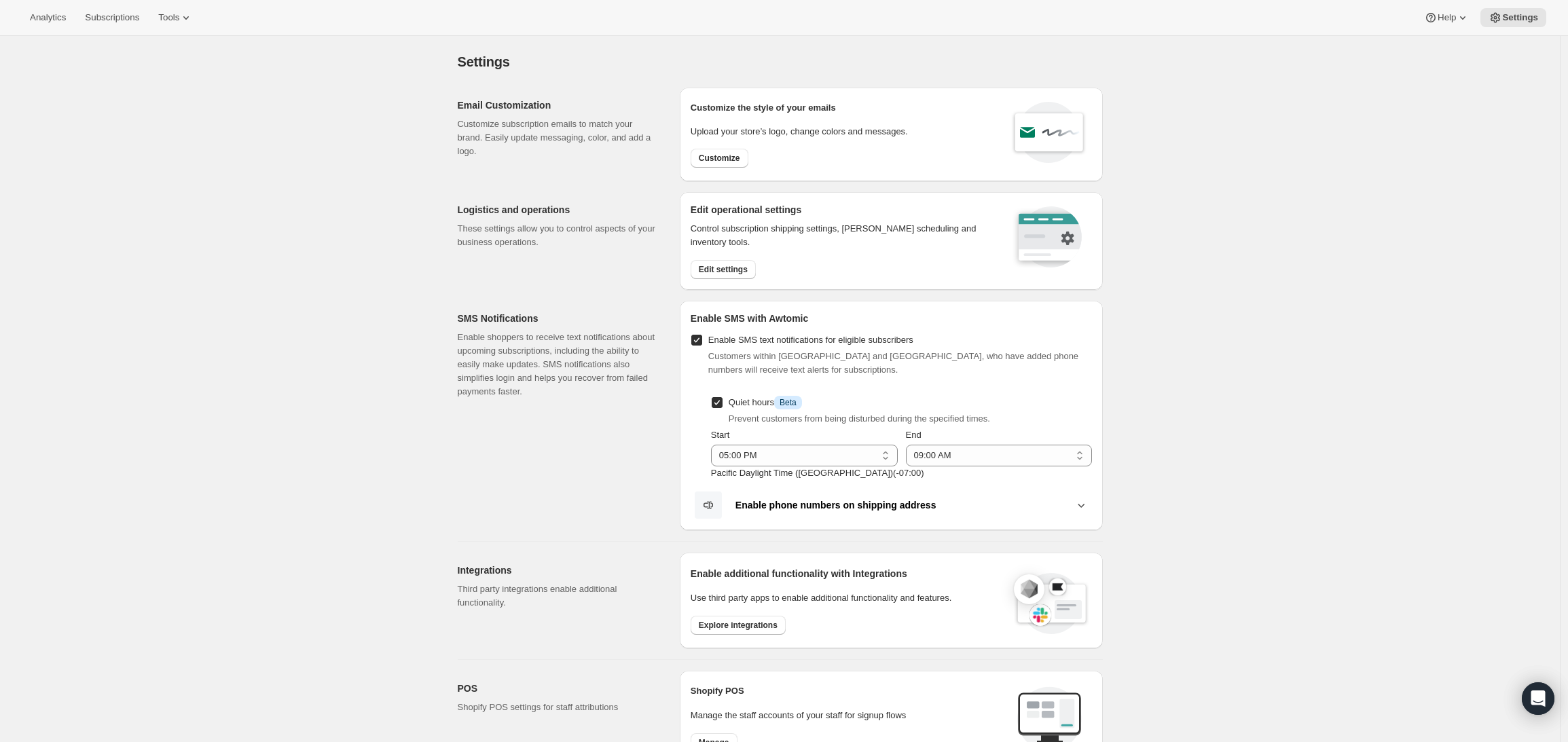
click at [575, 72] on div "Settings. This page is ready Settings" at bounding box center [780, 62] width 645 height 51
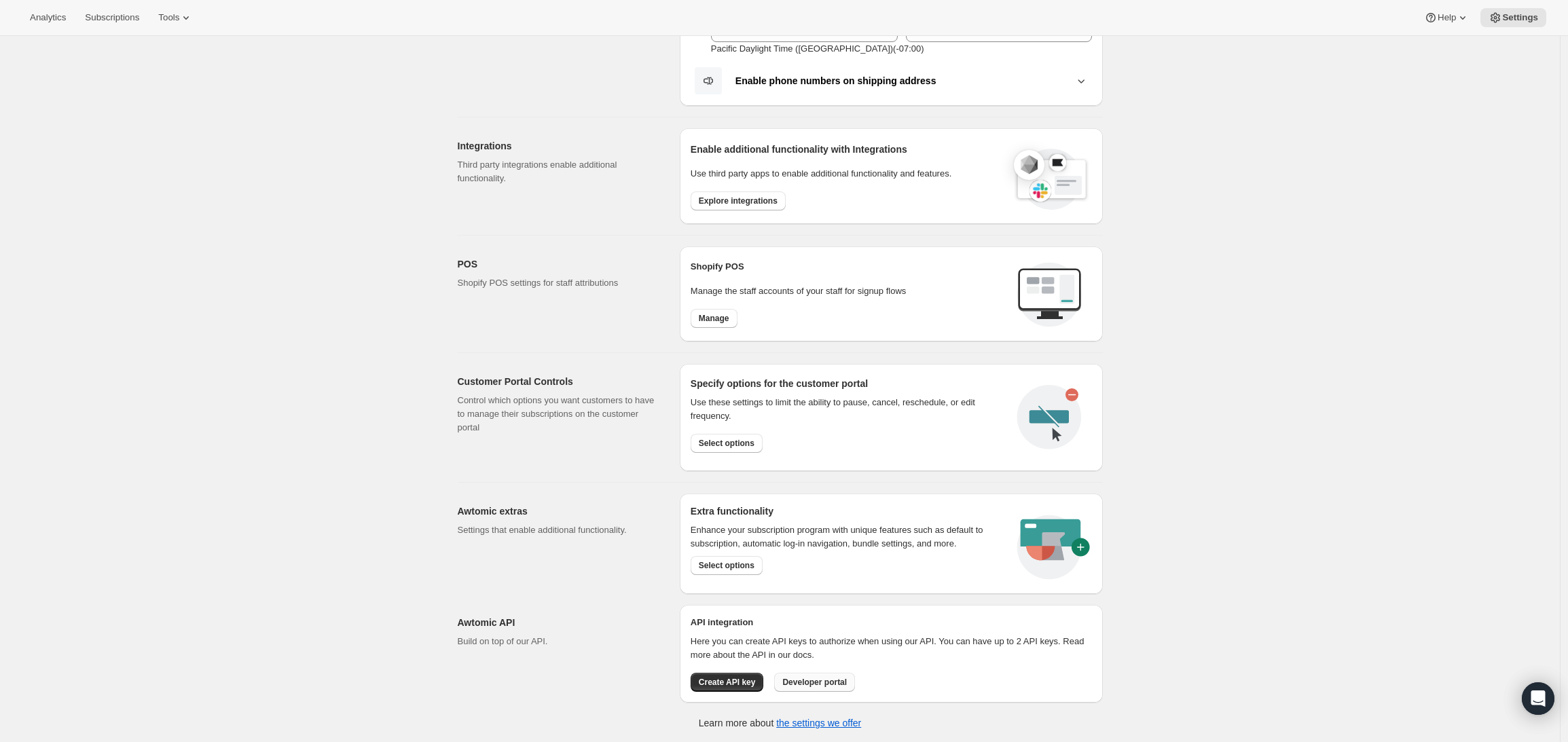
click at [828, 681] on span "Developer portal" at bounding box center [815, 682] width 65 height 11
